Goal: Find specific page/section: Find specific page/section

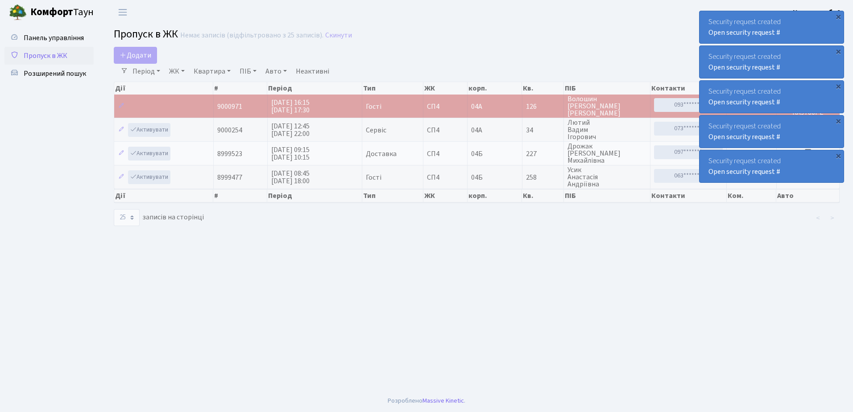
select select "25"
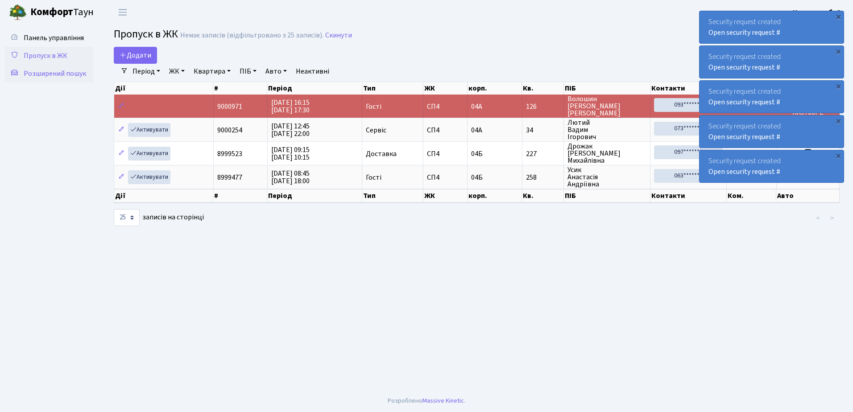
click at [65, 74] on span "Розширений пошук" at bounding box center [55, 74] width 62 height 10
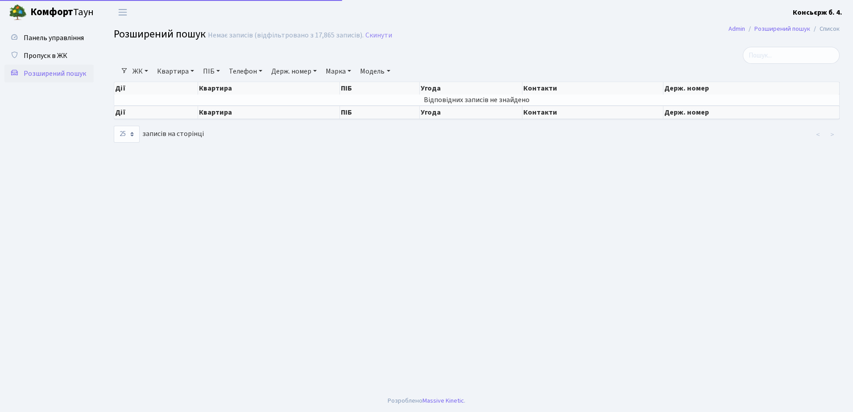
select select "25"
click at [767, 55] on input "search" at bounding box center [791, 55] width 97 height 17
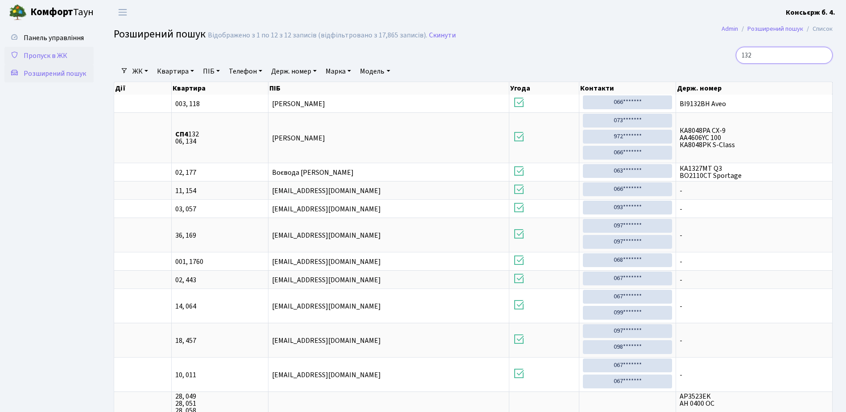
type input "132"
click at [53, 53] on span "Пропуск в ЖК" at bounding box center [46, 56] width 44 height 10
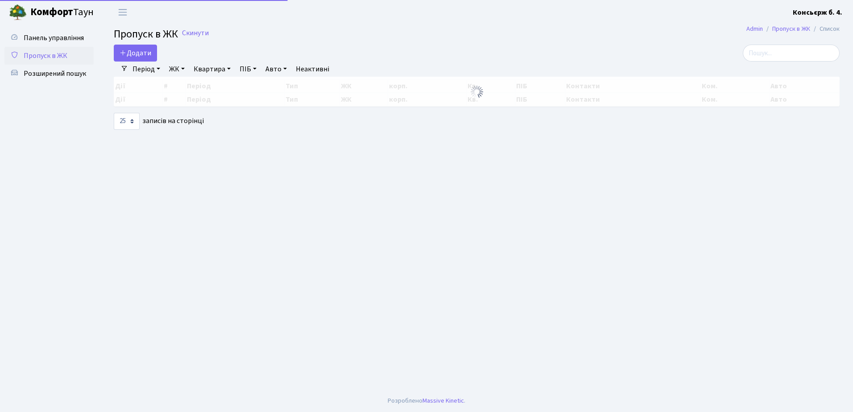
select select "25"
